Goal: Check status: Check status

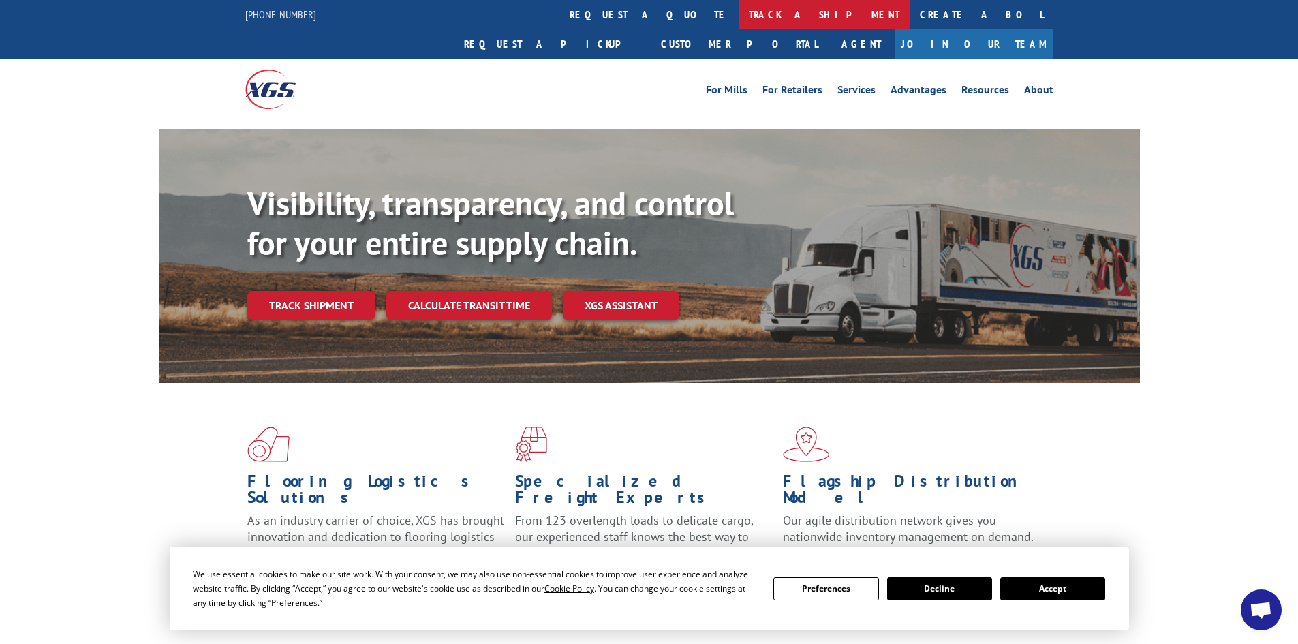
click at [739, 10] on link "track a shipment" at bounding box center [824, 14] width 171 height 29
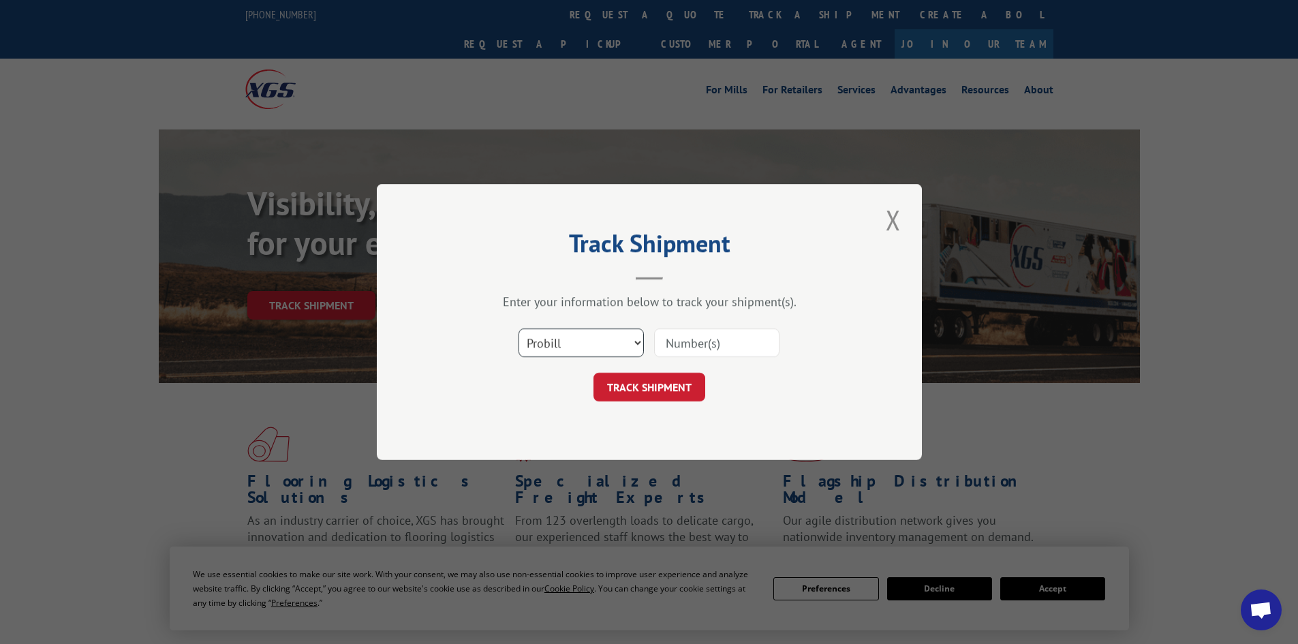
click at [592, 337] on select "Select category... Probill BOL PO" at bounding box center [581, 343] width 125 height 29
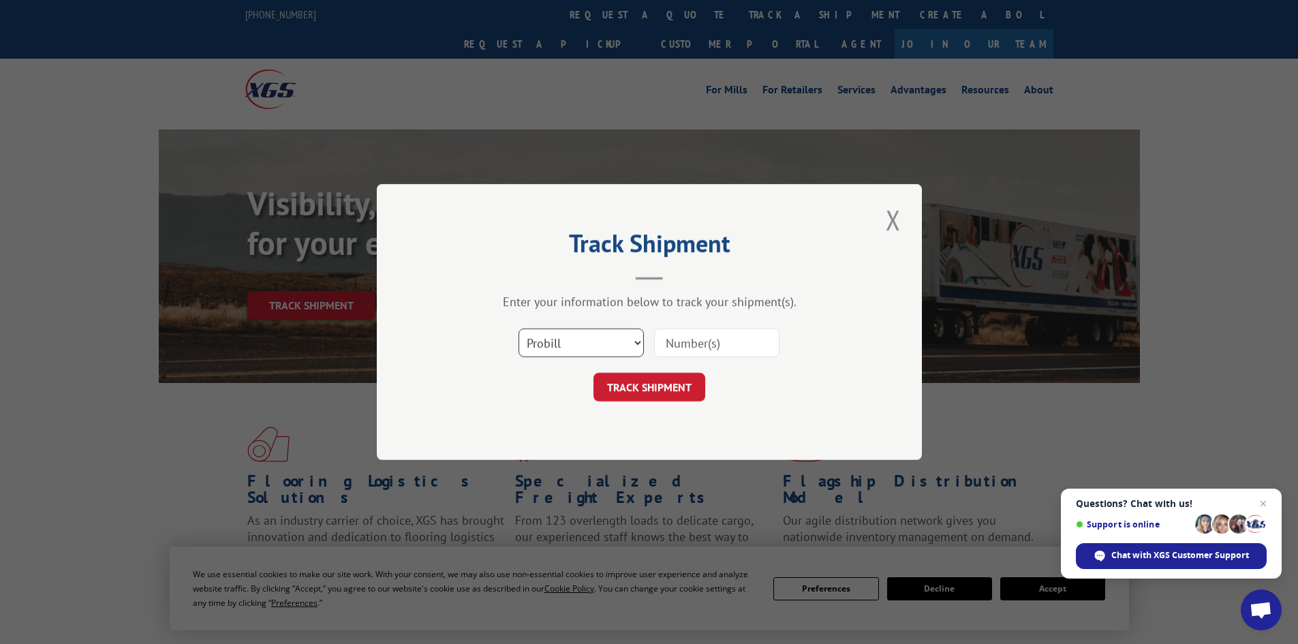
select select "bol"
click at [519, 329] on select "Select category... Probill BOL PO" at bounding box center [581, 343] width 125 height 29
click at [707, 350] on input at bounding box center [716, 343] width 125 height 29
paste input "5917316"
type input "5917316"
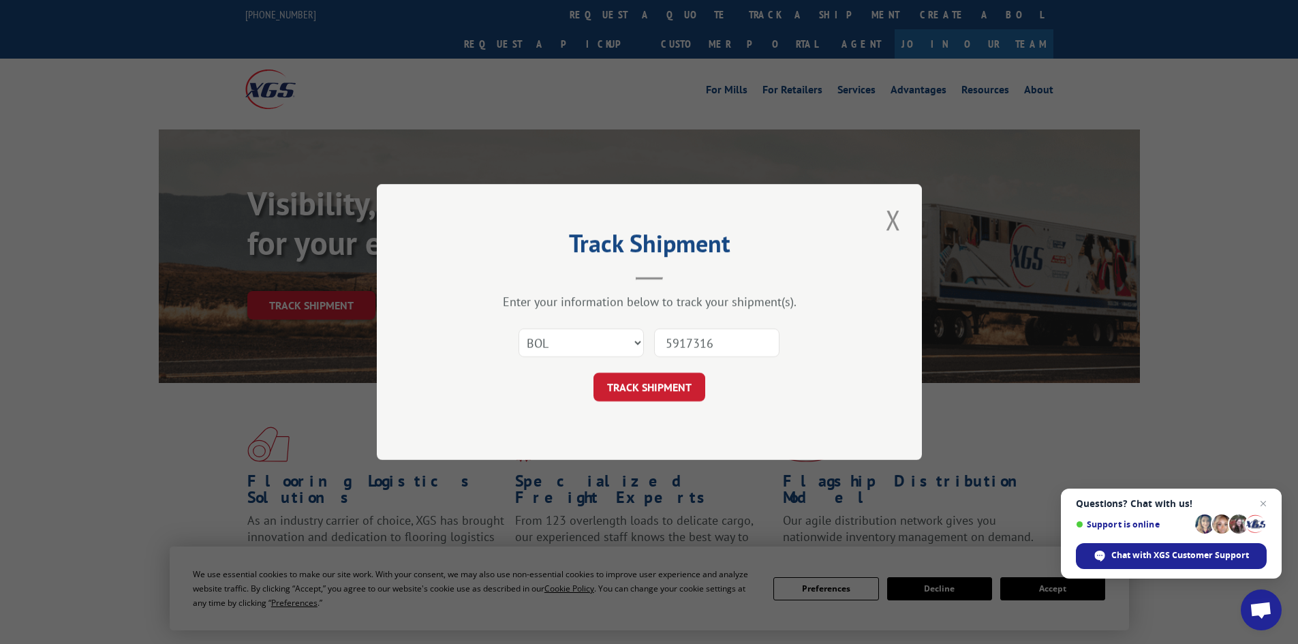
click at [650, 402] on div "Track Shipment Enter your information below to track your shipment(s). Select c…" at bounding box center [649, 322] width 545 height 276
click at [650, 396] on button "TRACK SHIPMENT" at bounding box center [650, 387] width 112 height 29
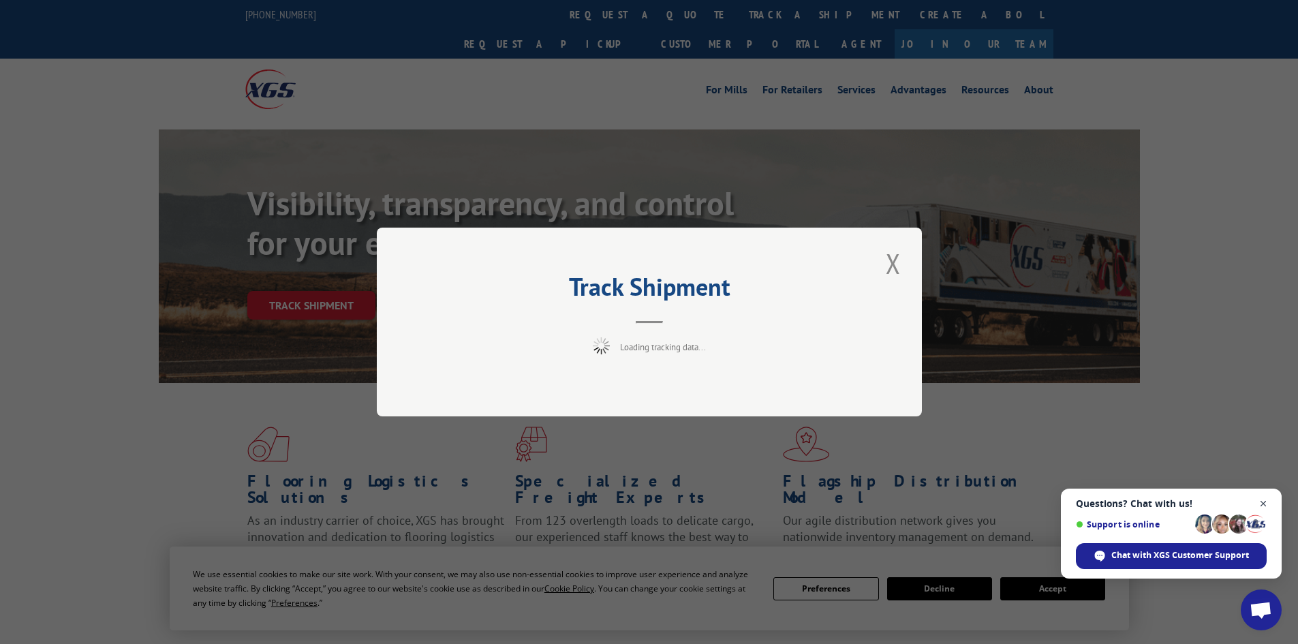
click at [1260, 500] on span "Open chat" at bounding box center [1263, 503] width 17 height 17
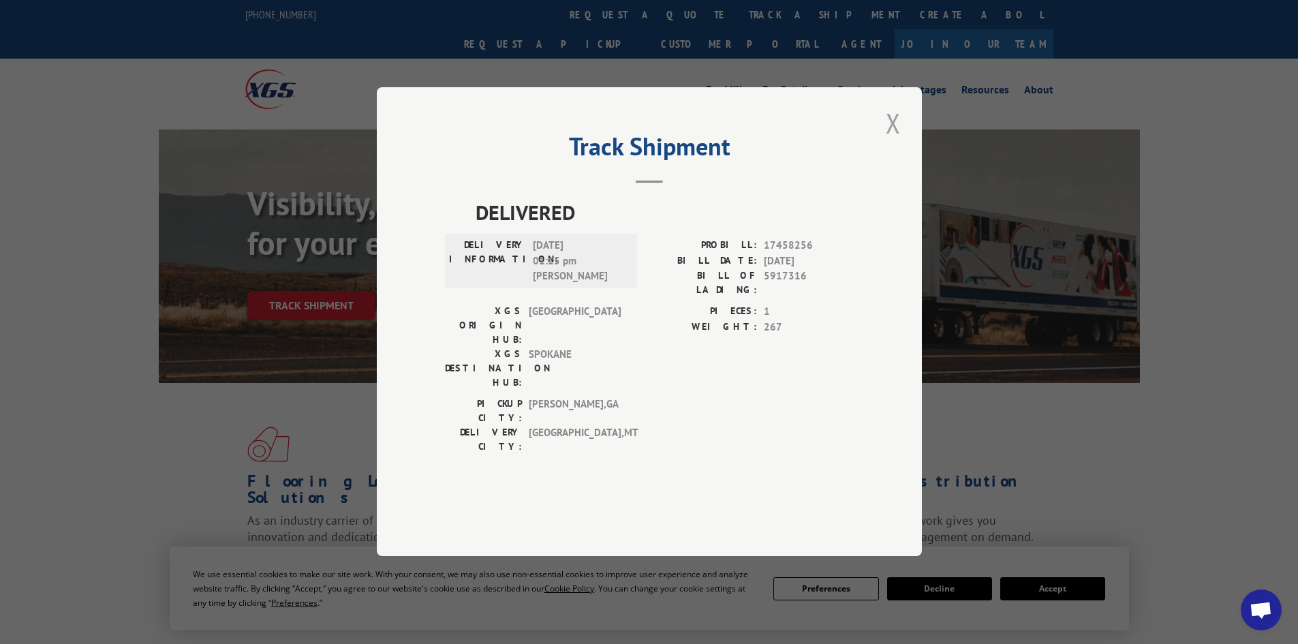
click at [893, 142] on button "Close modal" at bounding box center [893, 122] width 23 height 37
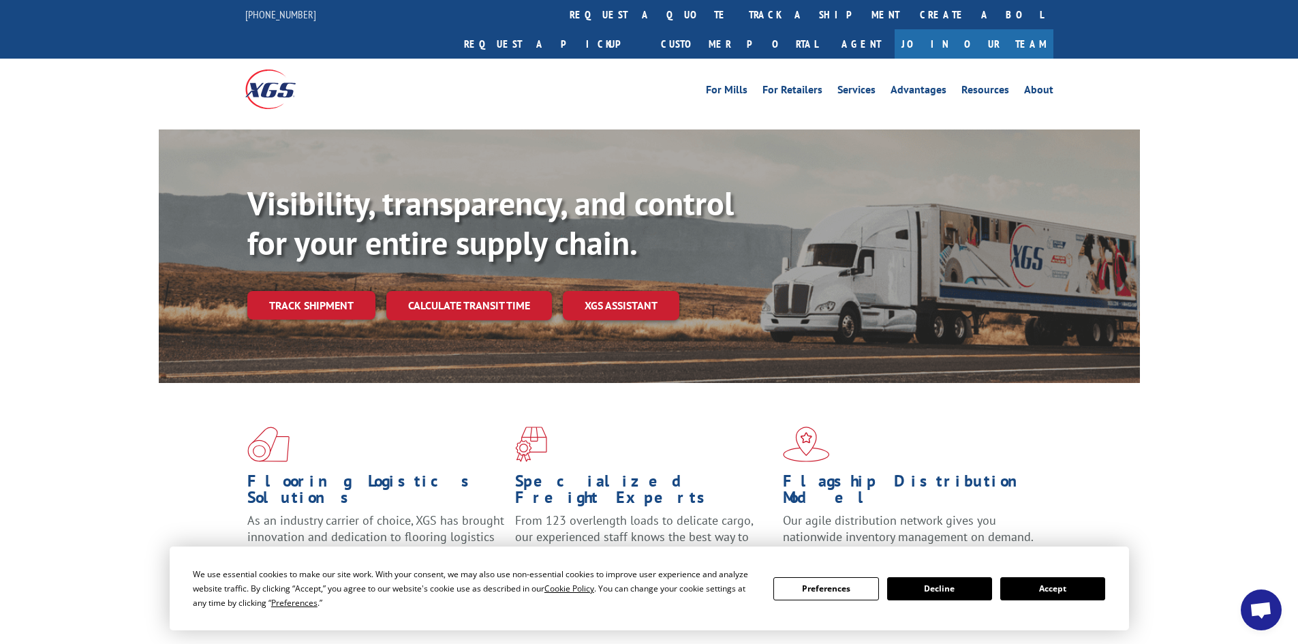
click at [1052, 587] on button "Accept" at bounding box center [1053, 588] width 105 height 23
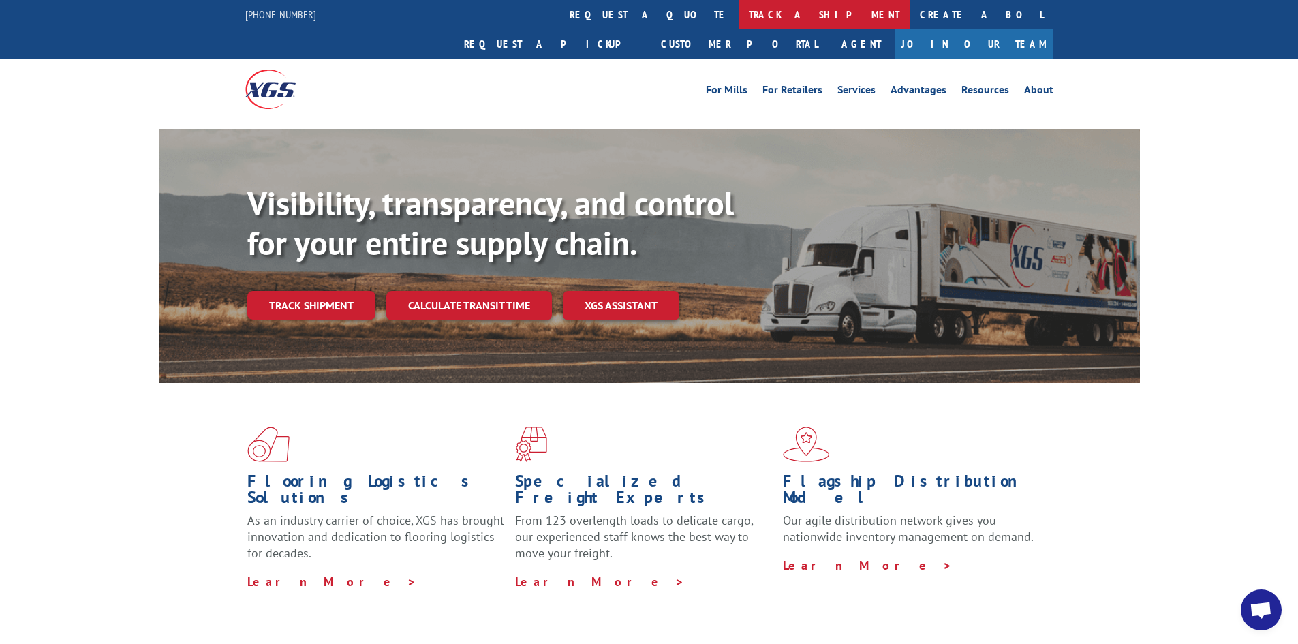
click at [739, 15] on link "track a shipment" at bounding box center [824, 14] width 171 height 29
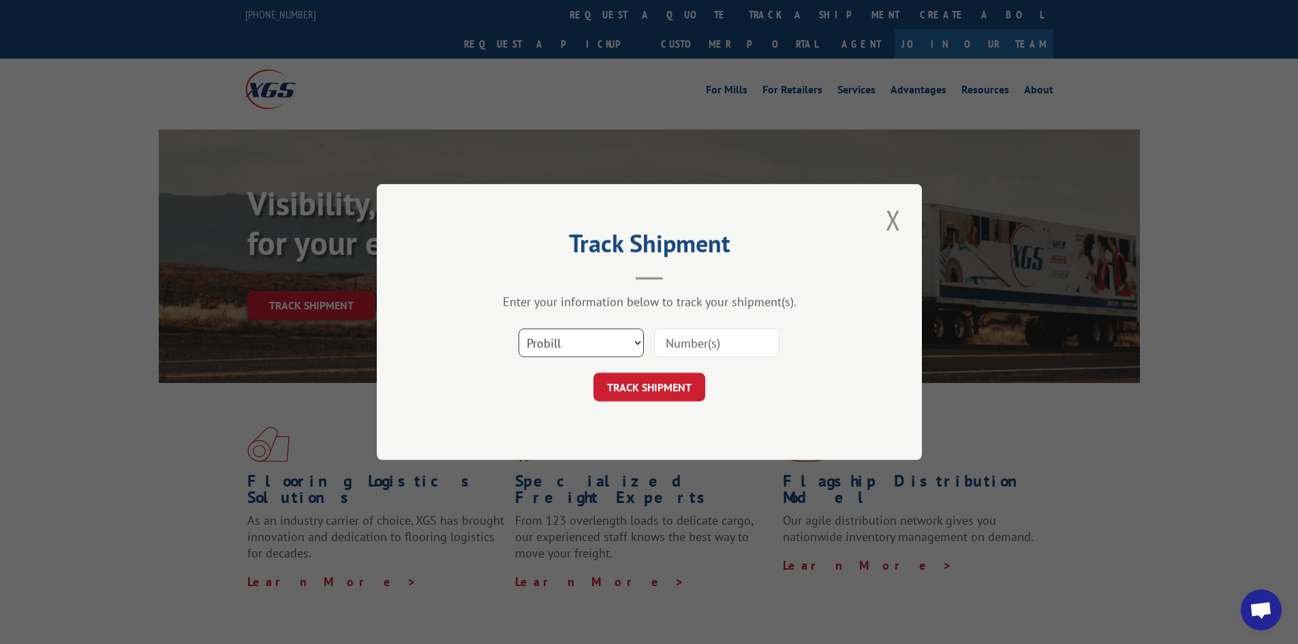
click at [555, 348] on select "Select category... Probill BOL PO" at bounding box center [581, 343] width 125 height 29
select select "bol"
click at [519, 329] on select "Select category... Probill BOL PO" at bounding box center [581, 343] width 125 height 29
paste input "5940272"
type input "5940272"
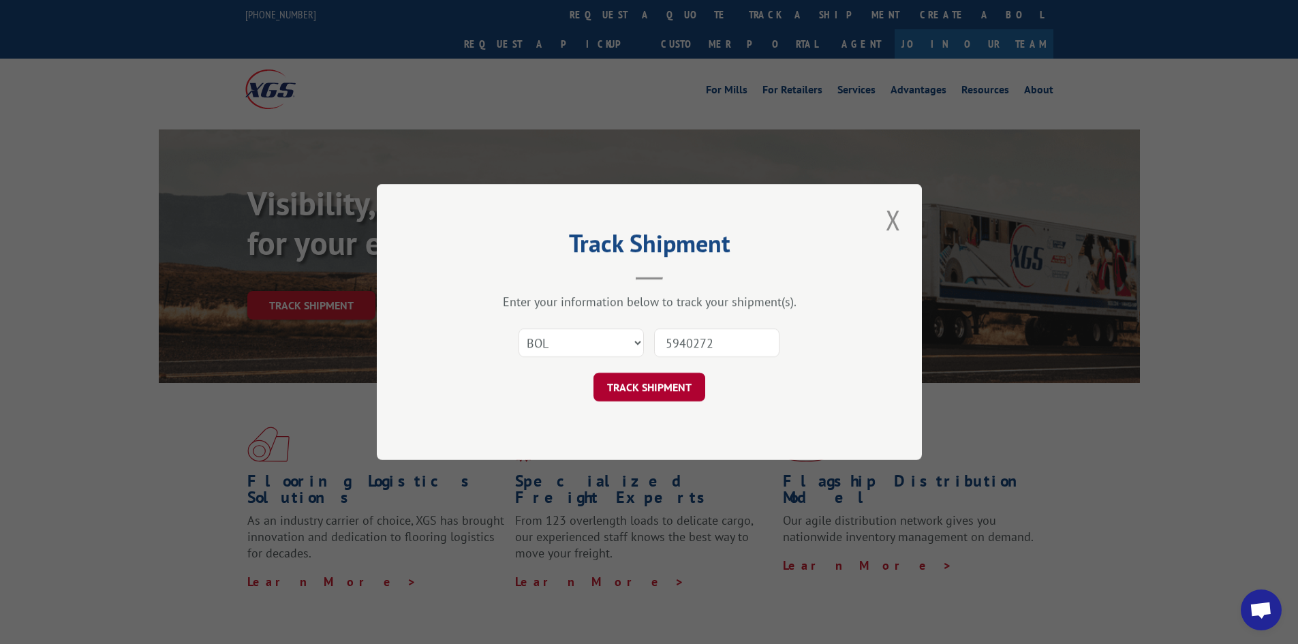
click at [652, 385] on button "TRACK SHIPMENT" at bounding box center [650, 387] width 112 height 29
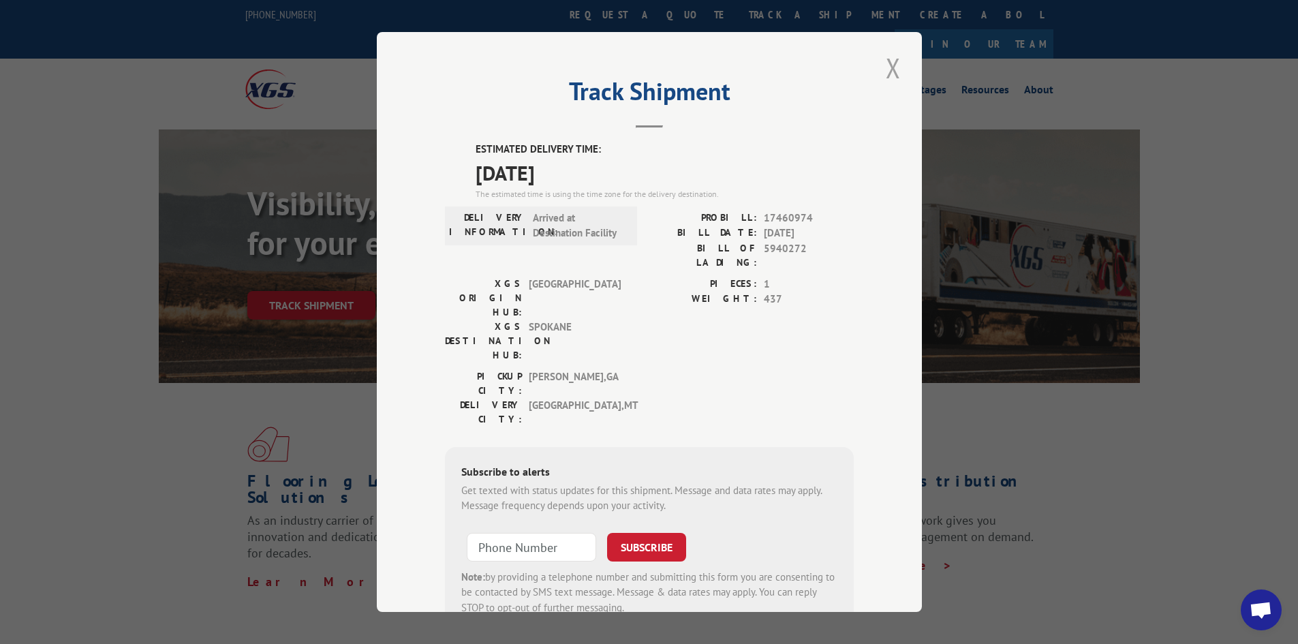
click at [887, 67] on button "Close modal" at bounding box center [893, 67] width 23 height 37
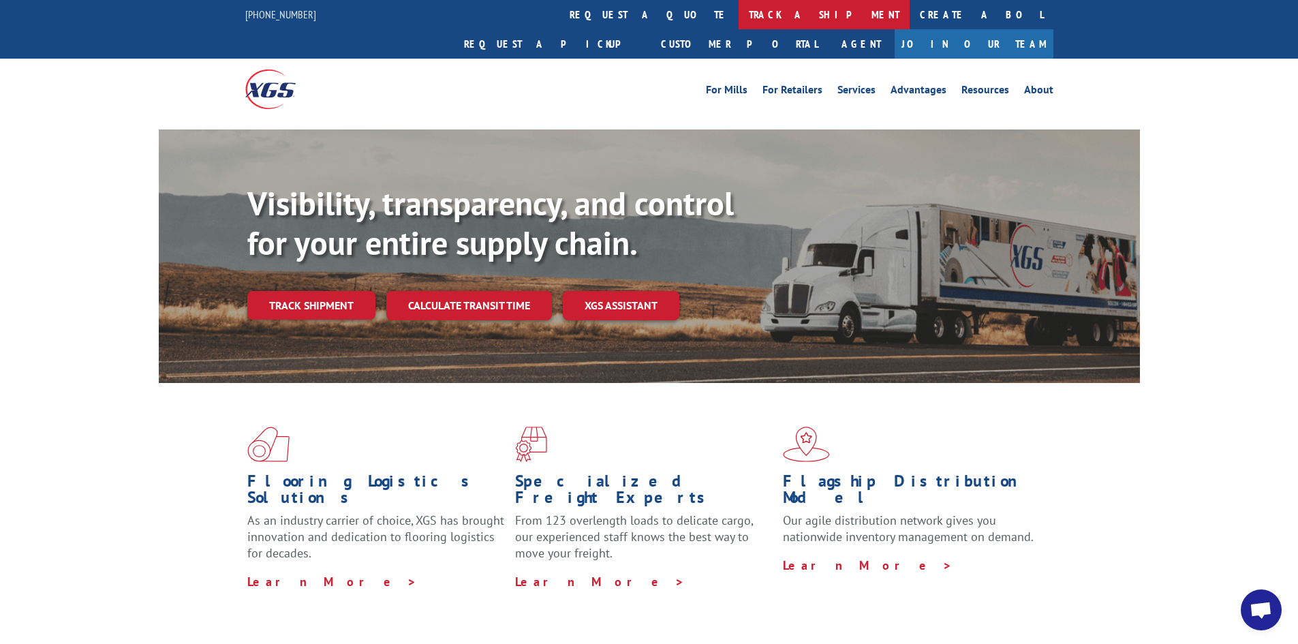
click at [739, 16] on link "track a shipment" at bounding box center [824, 14] width 171 height 29
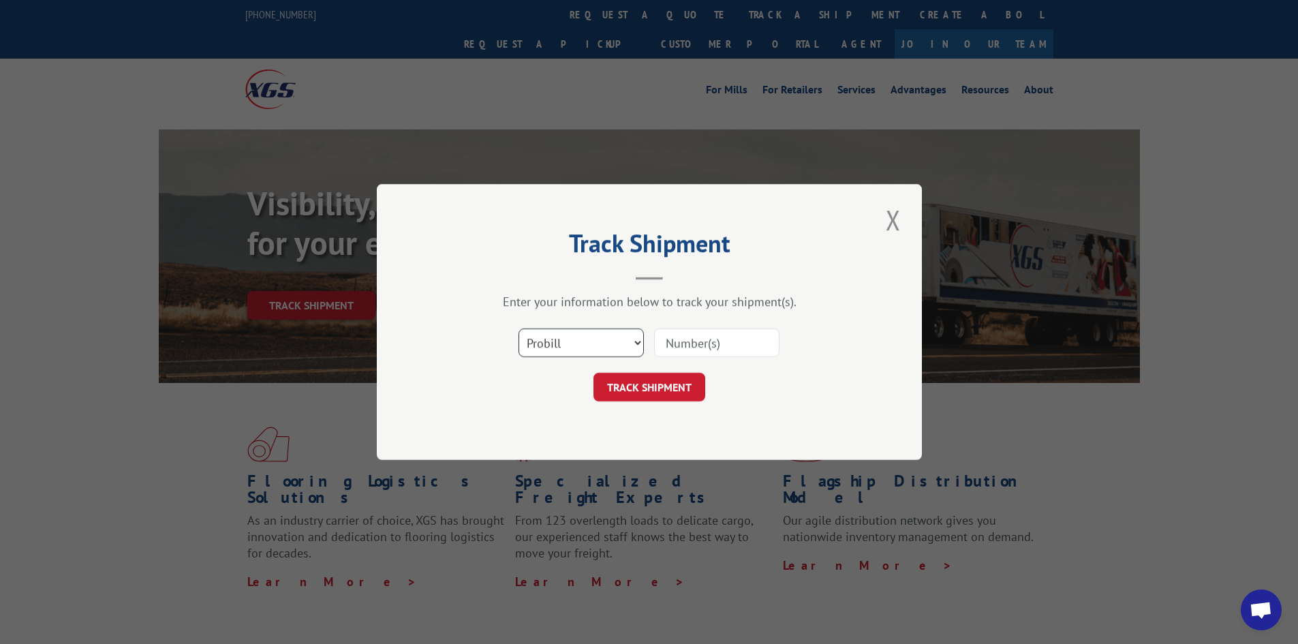
click at [596, 339] on select "Select category... Probill BOL PO" at bounding box center [581, 343] width 125 height 29
select select "bol"
click at [519, 329] on select "Select category... Probill BOL PO" at bounding box center [581, 343] width 125 height 29
click at [682, 346] on input at bounding box center [716, 343] width 125 height 29
paste input "420347"
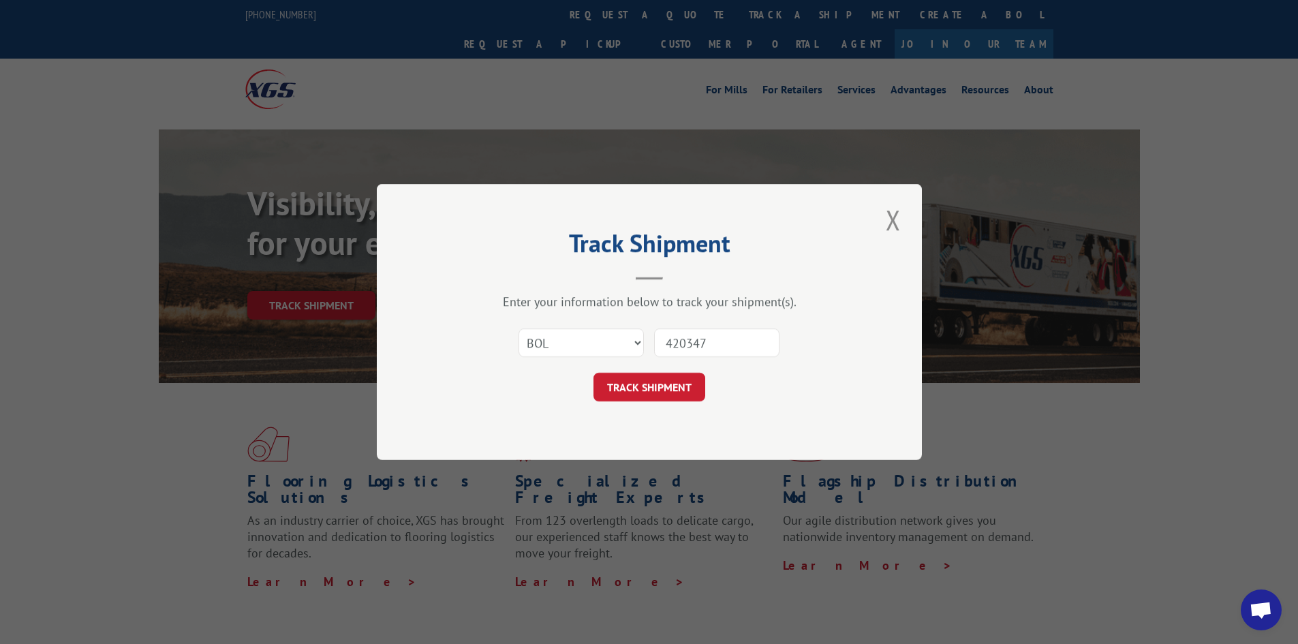
type input "420347"
click at [633, 448] on div "Track Shipment Enter your information below to track your shipment(s). Select c…" at bounding box center [649, 322] width 545 height 276
click at [645, 395] on button "TRACK SHIPMENT" at bounding box center [650, 387] width 112 height 29
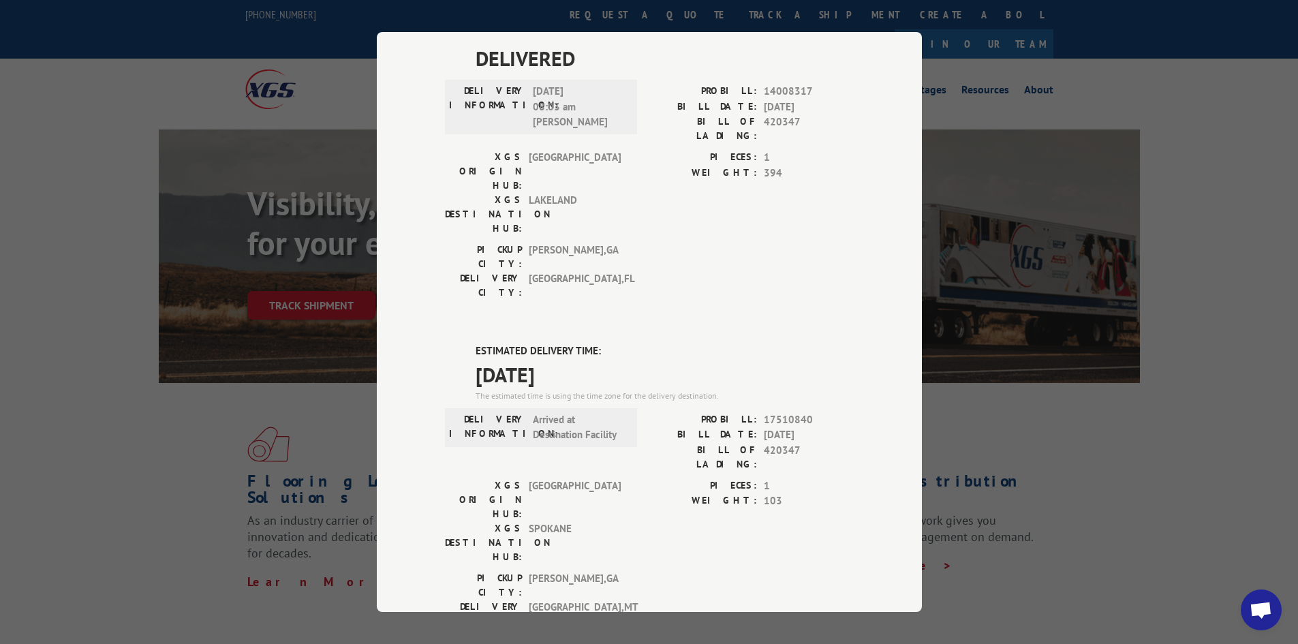
scroll to position [67, 0]
